Goal: Check status: Verify the current state of an ongoing process or item

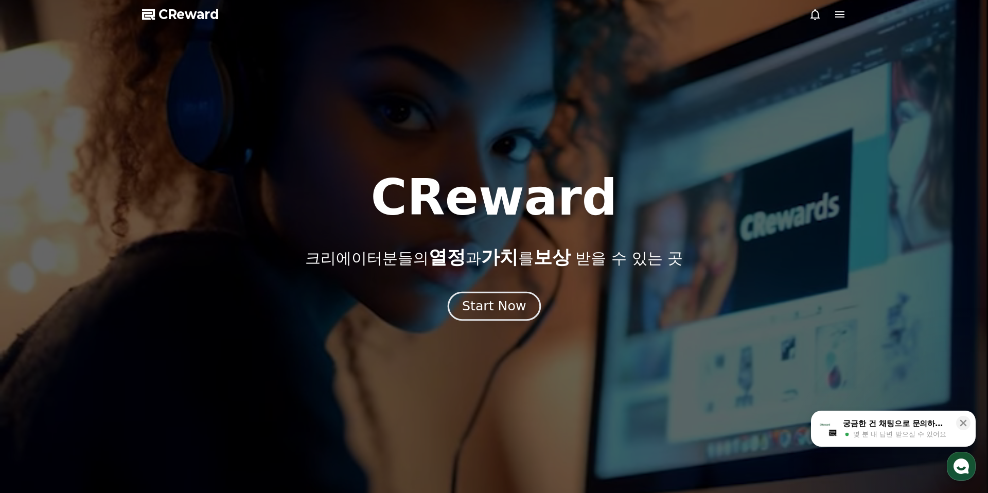
click at [488, 314] on div "Start Now" at bounding box center [494, 305] width 64 height 17
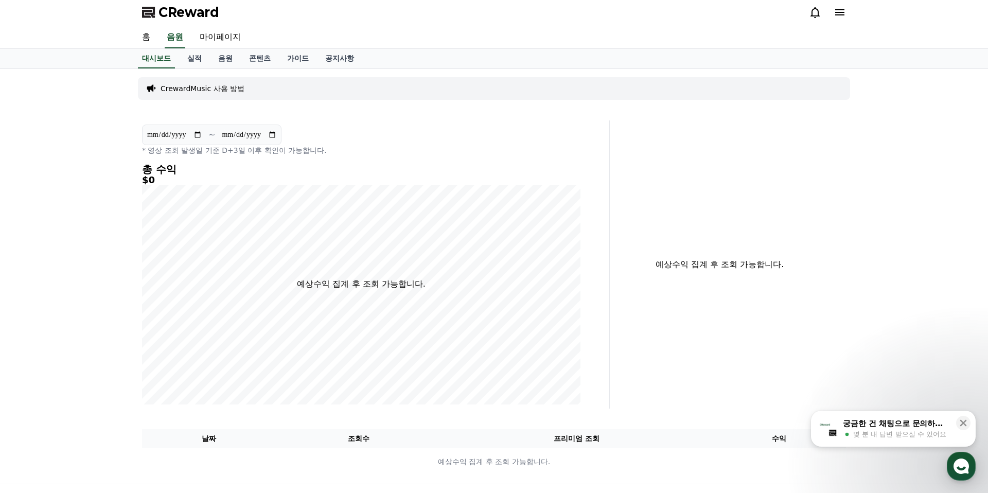
scroll to position [2, 0]
click at [928, 415] on button "궁금한 건 채팅으로 문의하세요 몇 분 내 답변 받으실 수 있어요" at bounding box center [893, 429] width 165 height 36
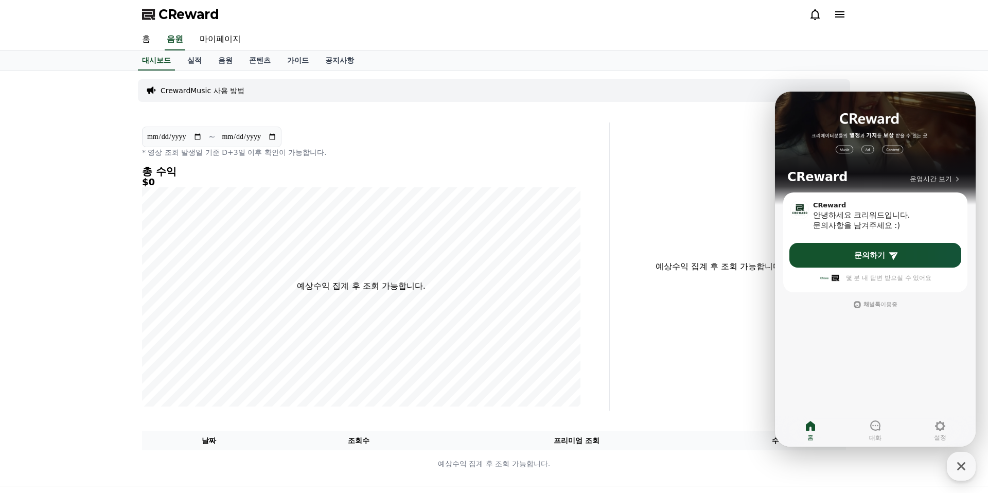
click at [728, 188] on div "예상수익 집계 후 조회 가능합니다." at bounding box center [732, 266] width 236 height 288
click at [961, 464] on icon "button" at bounding box center [961, 466] width 19 height 19
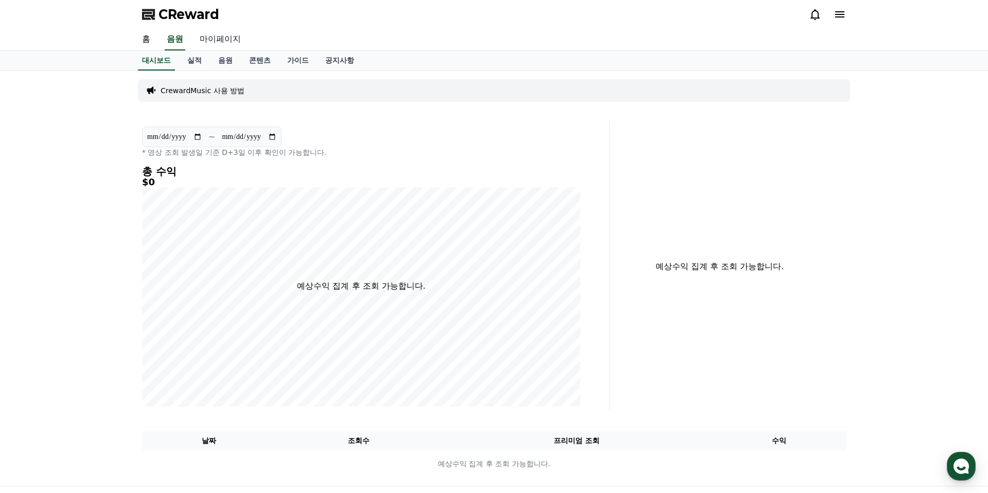
click at [210, 38] on link "마이페이지" at bounding box center [220, 40] width 58 height 22
select select "**********"
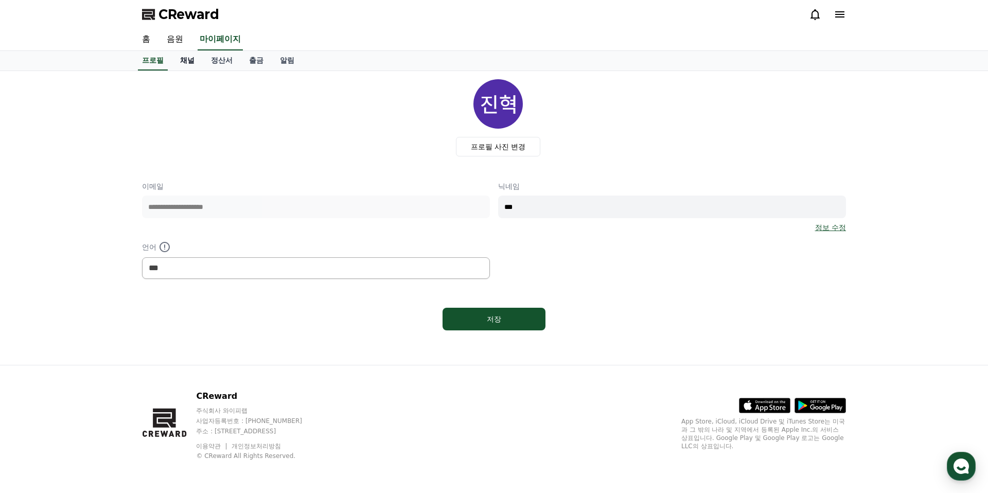
click at [177, 67] on link "채널" at bounding box center [187, 61] width 31 height 20
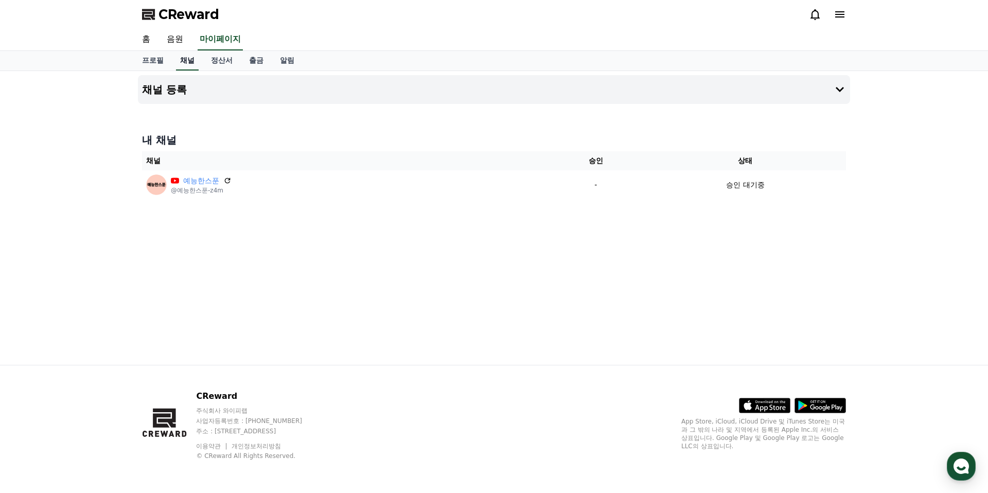
click at [179, 65] on link "채널" at bounding box center [187, 61] width 23 height 20
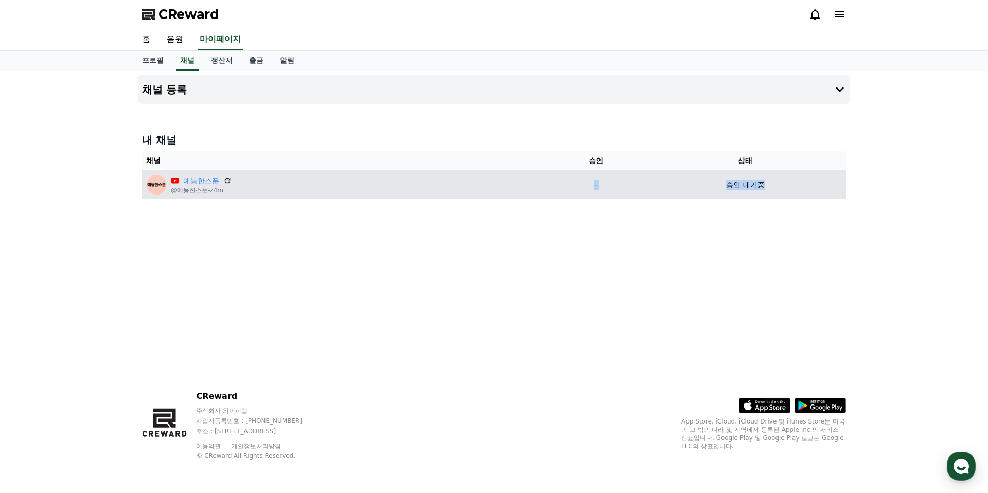
drag, startPoint x: 608, startPoint y: 183, endPoint x: 773, endPoint y: 187, distance: 165.3
click at [773, 187] on tr "예능한스푼 @예능한스푼-z4m - 승인 대기중" at bounding box center [494, 184] width 704 height 29
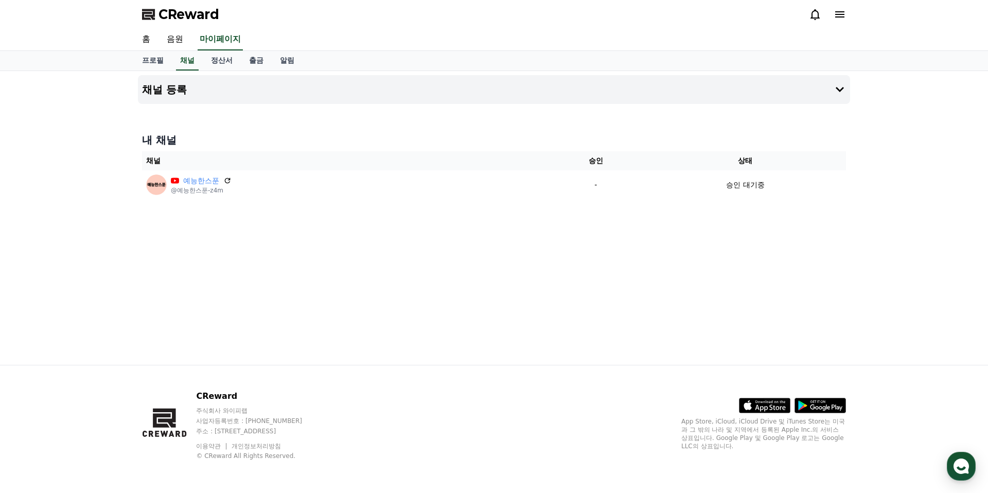
drag, startPoint x: 737, startPoint y: 216, endPoint x: 730, endPoint y: 217, distance: 7.7
click at [737, 216] on div "채널 등록 내 채널 채널 승인 상태 예능한스푼 @예능한스푼-z4m - 승인 대기중" at bounding box center [494, 218] width 720 height 294
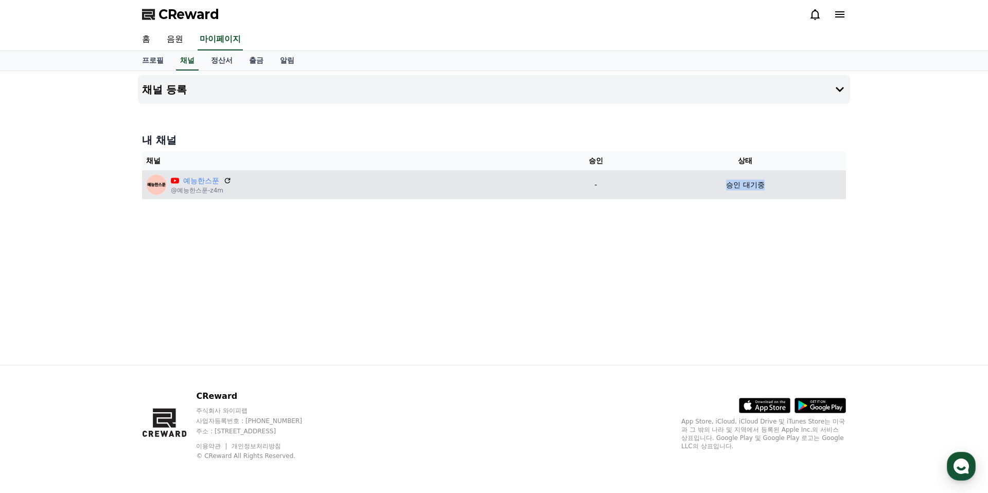
drag, startPoint x: 728, startPoint y: 182, endPoint x: 815, endPoint y: 184, distance: 87.0
click at [814, 184] on div "승인 대기중" at bounding box center [745, 185] width 193 height 11
